Goal: Task Accomplishment & Management: Complete application form

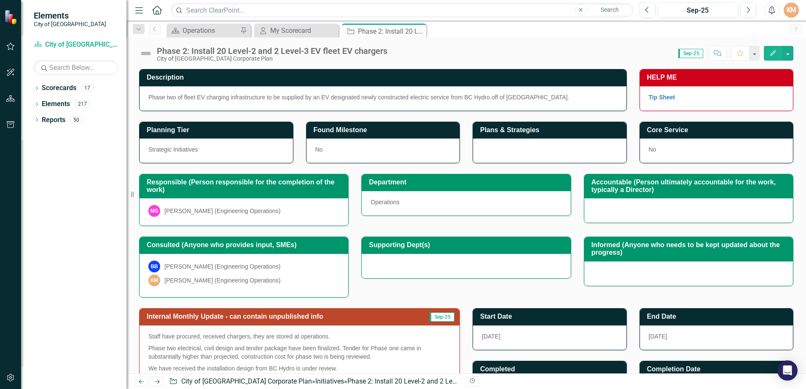
scroll to position [204, 0]
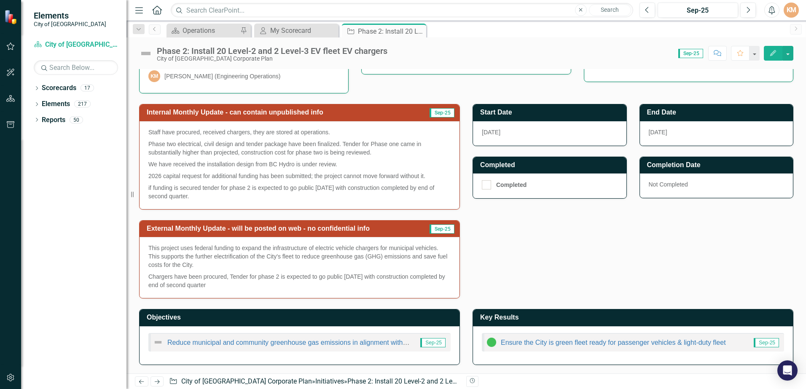
click at [414, 263] on p "This project uses federal funding to expand the infrastructure of electric vehi…" at bounding box center [299, 257] width 302 height 27
click at [298, 260] on p "This project uses federal funding to expand the infrastructure of electric vehi…" at bounding box center [299, 257] width 302 height 27
click at [254, 274] on p "Chargers have been procured, Tender for phase 2 is expected to go public [DATE]…" at bounding box center [299, 280] width 302 height 19
click at [258, 293] on div "This project uses federal funding to expand the infrastructure of electric vehi…" at bounding box center [300, 267] width 320 height 61
click at [774, 50] on icon "Edit" at bounding box center [773, 53] width 8 height 6
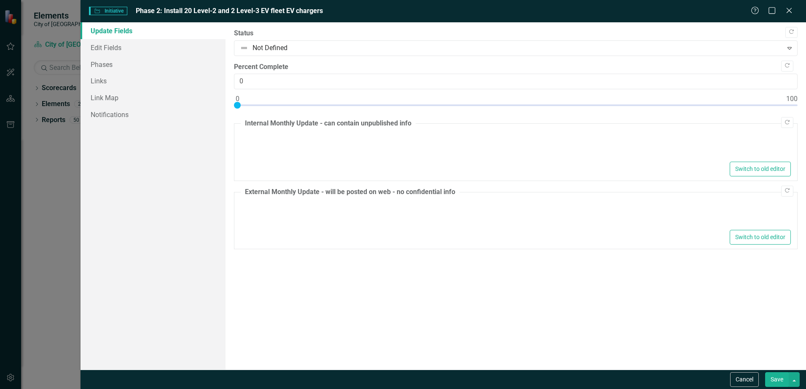
type textarea "<p>Staff have procured, received chargers, they are stored at operations.</p> <…"
type textarea "<p>This project uses federal funding to expand the infrastructure of electric v…"
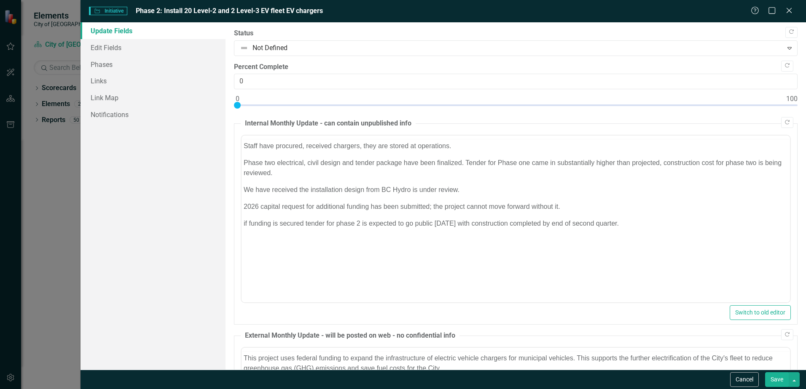
scroll to position [0, 0]
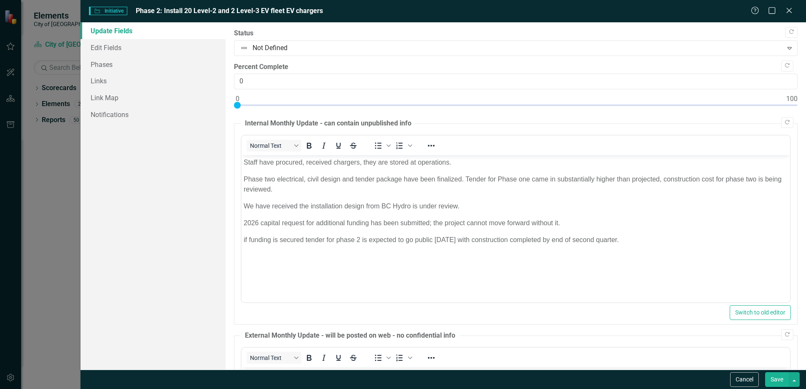
click at [341, 105] on div at bounding box center [516, 107] width 564 height 11
click at [322, 104] on div at bounding box center [516, 107] width 564 height 11
type input "15"
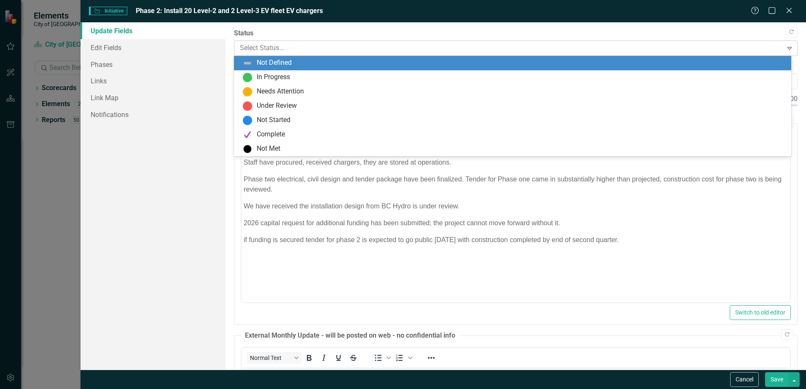
click at [325, 52] on div at bounding box center [508, 48] width 537 height 11
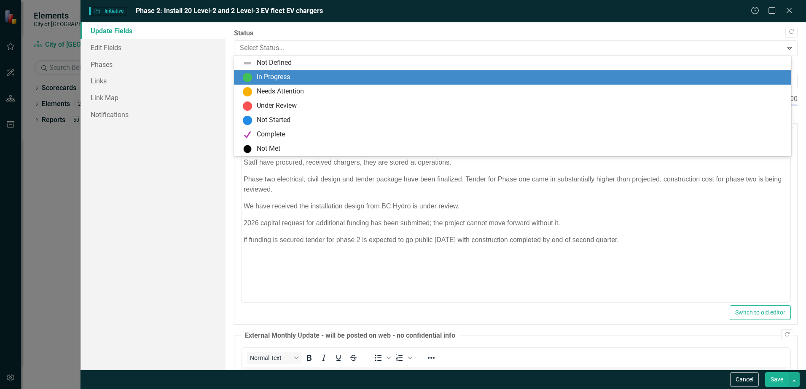
click at [301, 78] on div "In Progress" at bounding box center [514, 78] width 544 height 10
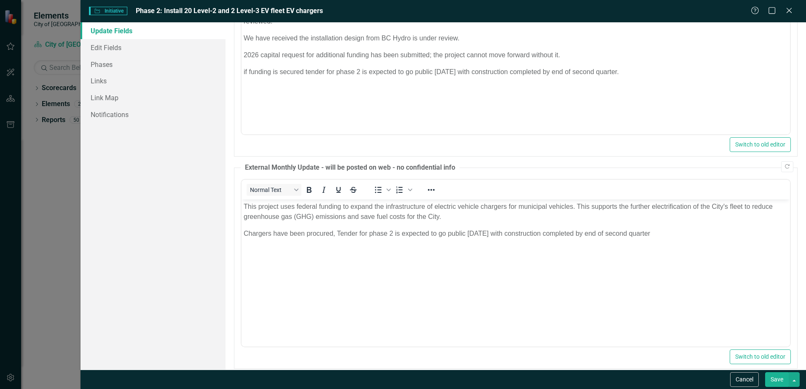
scroll to position [169, 0]
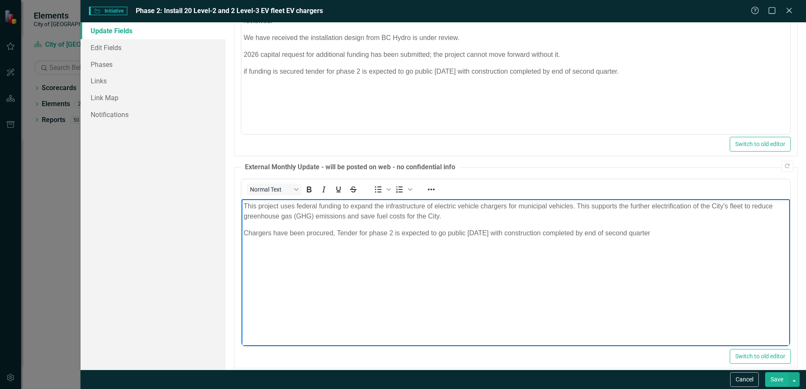
click at [476, 232] on p "Chargers have been procured, Tender for phase 2 is expected to go public [DATE]…" at bounding box center [516, 233] width 544 height 10
click at [704, 232] on p "Chargers have been procured, Tender for phase 2 is expected to go public [DATE]…" at bounding box center [516, 233] width 544 height 10
click at [624, 231] on p "Chargers have been procured, Tender for phase 2 is expected to go public [DATE]…" at bounding box center [516, 233] width 544 height 10
click at [625, 231] on p "Chargers have been procured, Tender for phase 2 is expected to go public [DATE]…" at bounding box center [516, 233] width 544 height 10
